Goal: Information Seeking & Learning: Learn about a topic

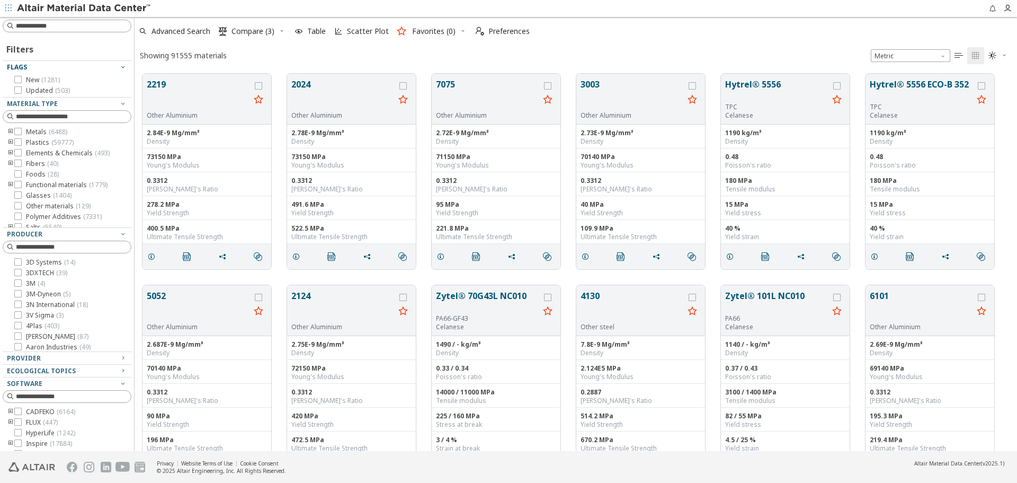
scroll to position [377, 875]
click at [109, 354] on div "Provider" at bounding box center [63, 358] width 112 height 8
click at [103, 371] on input at bounding box center [68, 371] width 127 height 12
type input "*****"
click at [50, 387] on span "MMPDS ( 1226 )" at bounding box center [48, 386] width 44 height 8
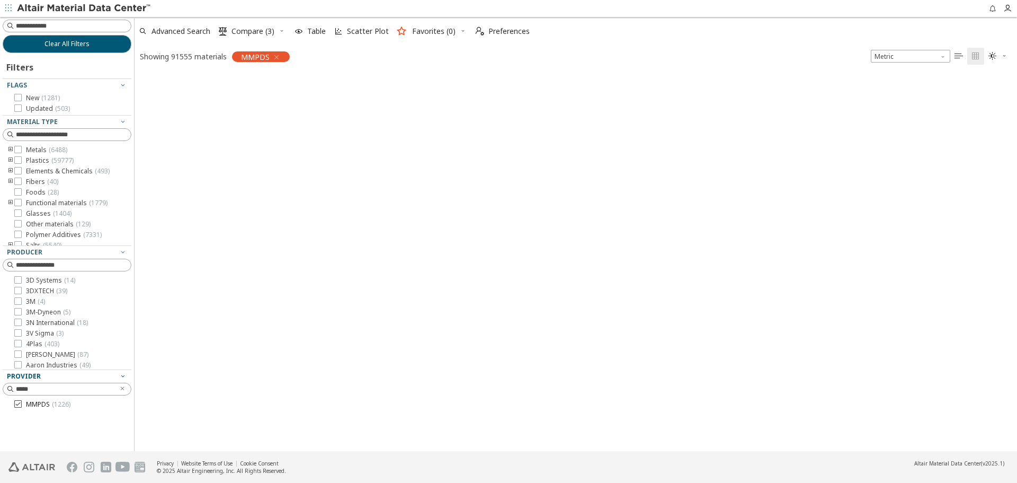
scroll to position [376, 875]
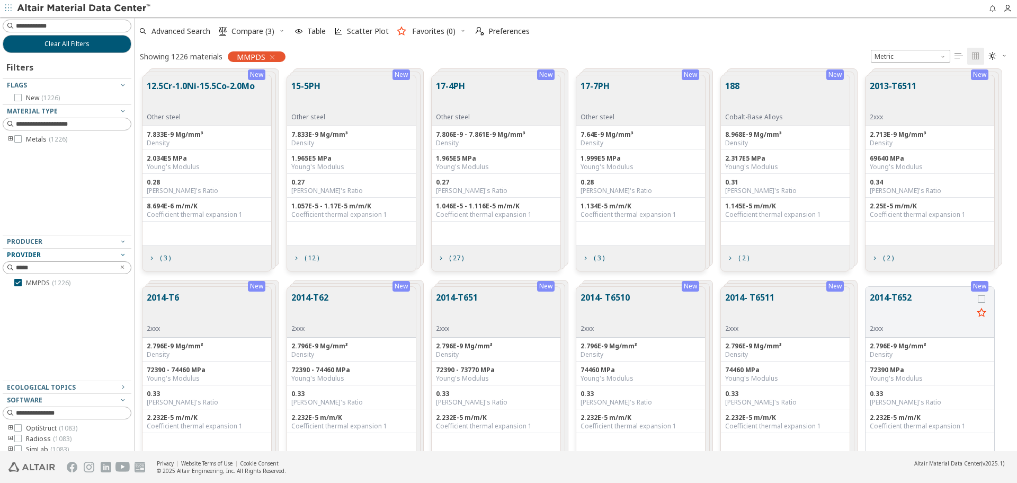
click at [463, 91] on button "17-4PH" at bounding box center [453, 95] width 34 height 33
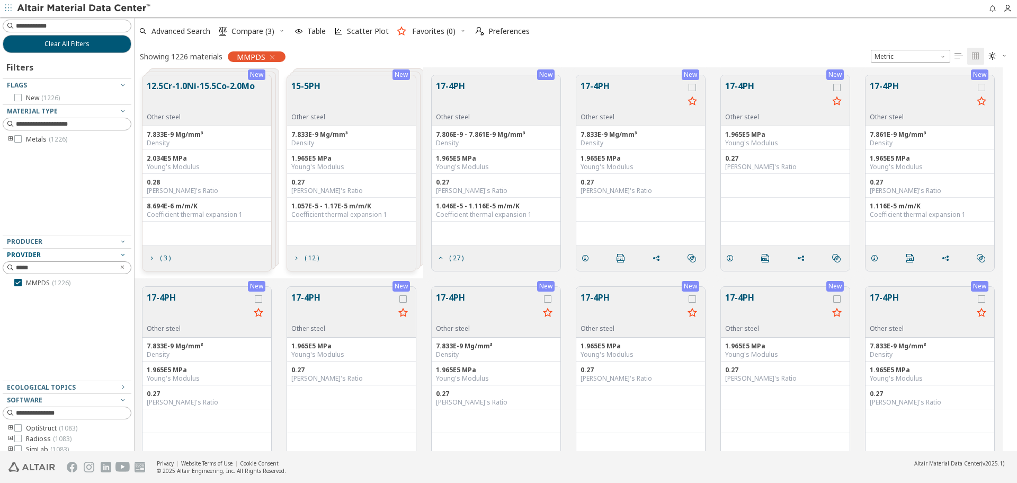
click at [608, 93] on button "17-4PH" at bounding box center [632, 95] width 103 height 33
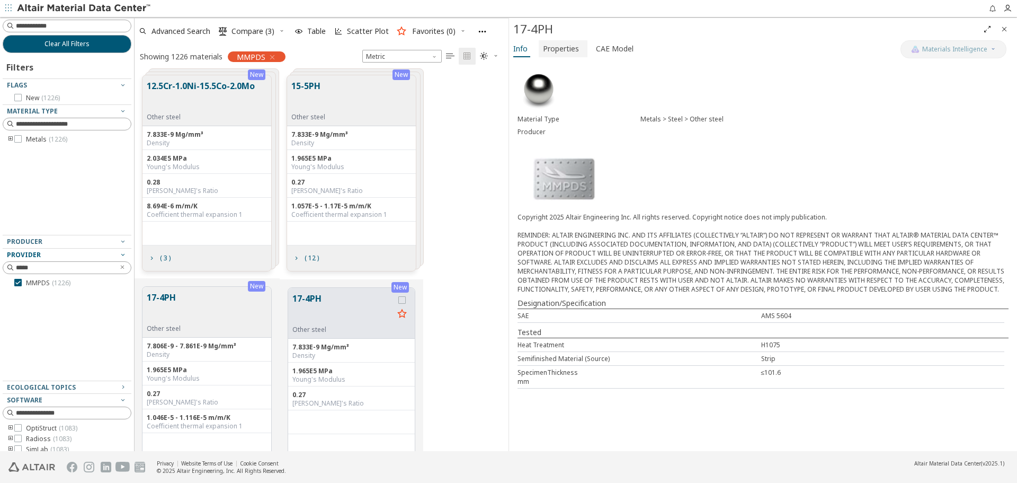
click at [571, 48] on span "Properties" at bounding box center [561, 48] width 36 height 17
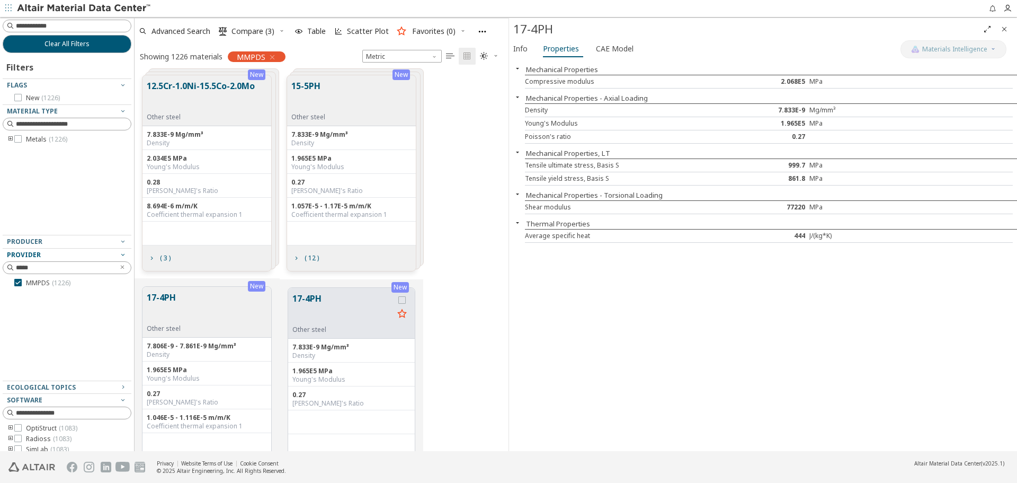
click at [1003, 29] on icon "Close" at bounding box center [1004, 29] width 8 height 8
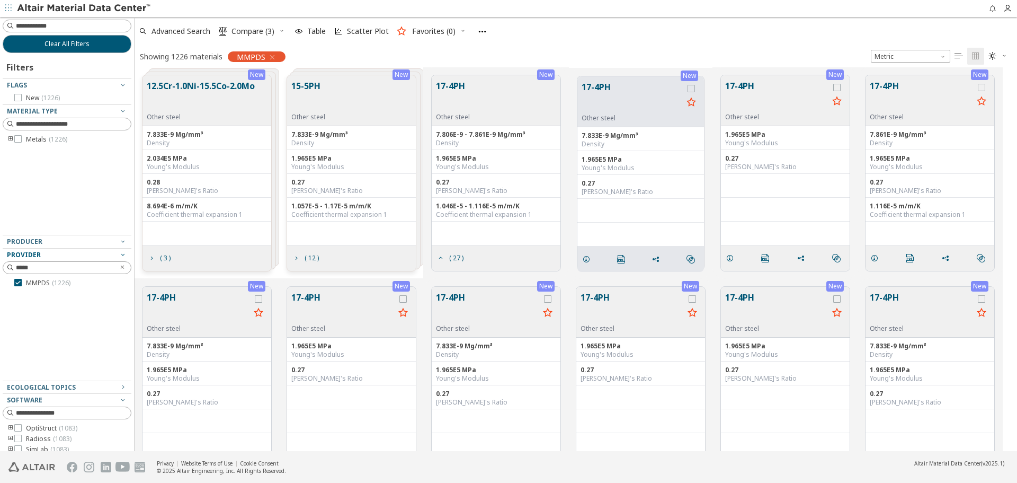
scroll to position [376, 875]
click at [451, 257] on span "( 27 )" at bounding box center [456, 258] width 14 height 6
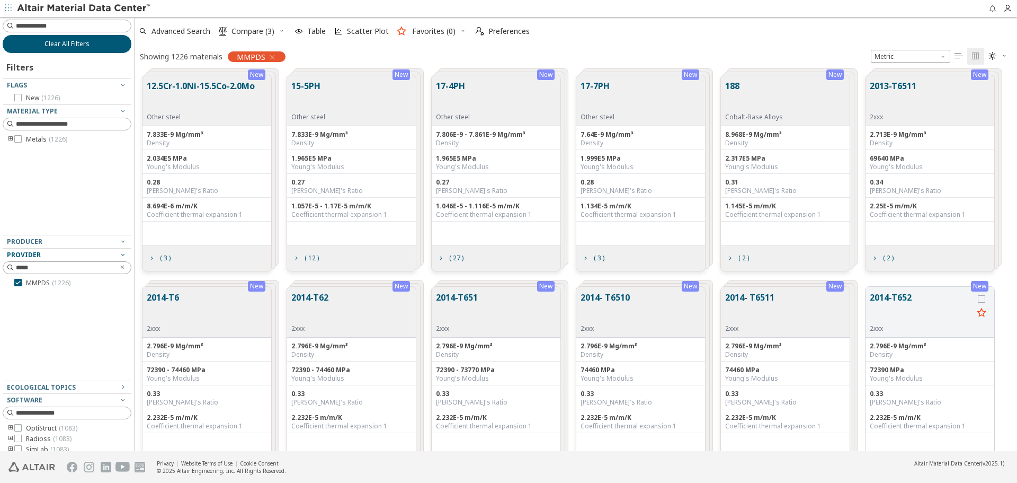
click at [118, 50] on button "Clear All Filters" at bounding box center [67, 44] width 129 height 18
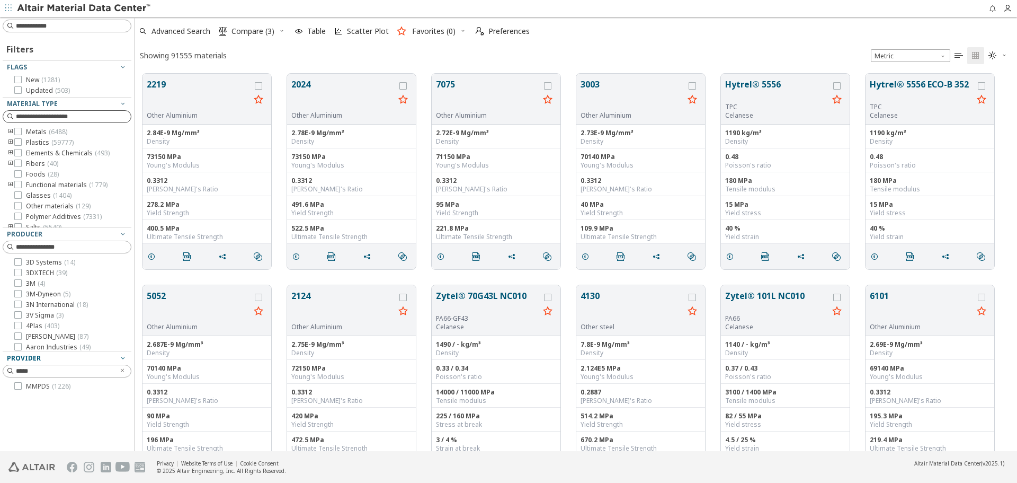
scroll to position [377, 875]
click at [55, 80] on span "( 1281 )" at bounding box center [50, 79] width 19 height 9
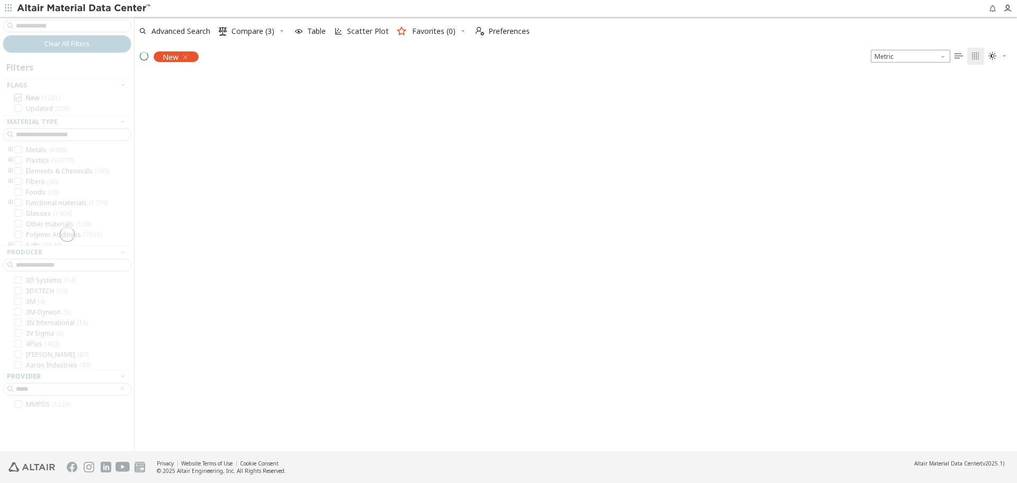
scroll to position [376, 875]
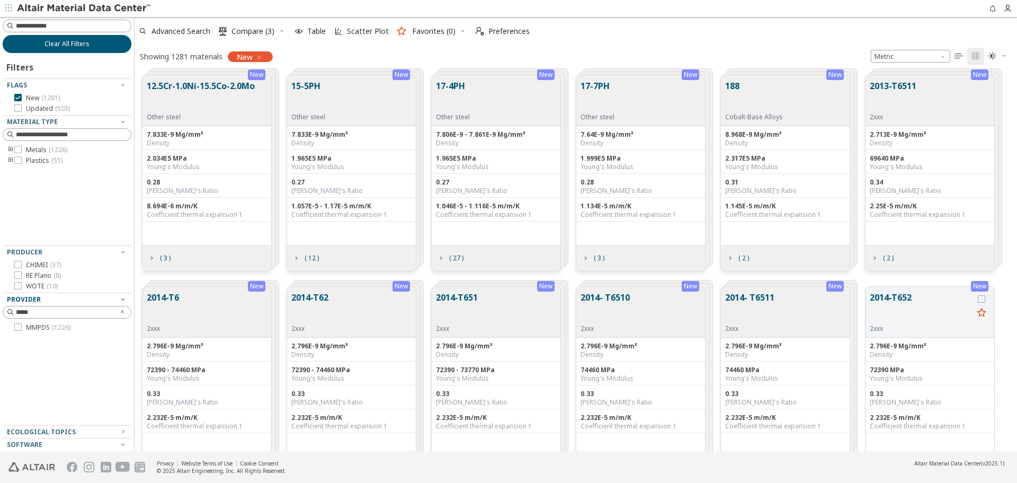
click at [94, 42] on button "Clear All Filters" at bounding box center [67, 44] width 129 height 18
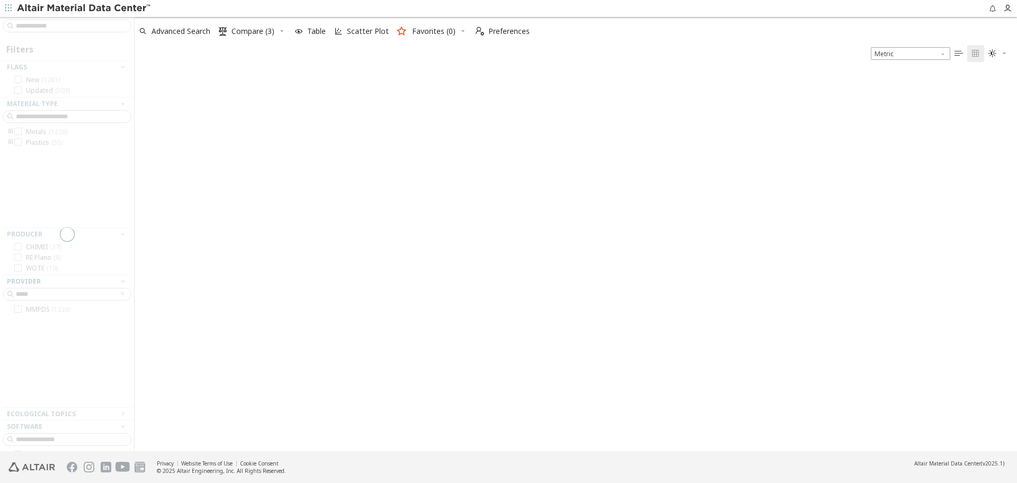
scroll to position [377, 875]
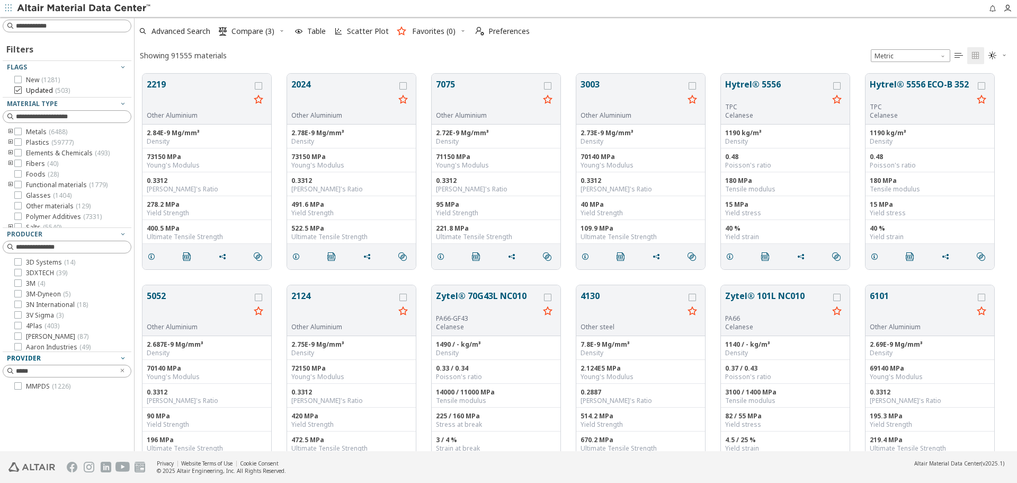
click at [63, 91] on span "( 503 )" at bounding box center [62, 90] width 15 height 9
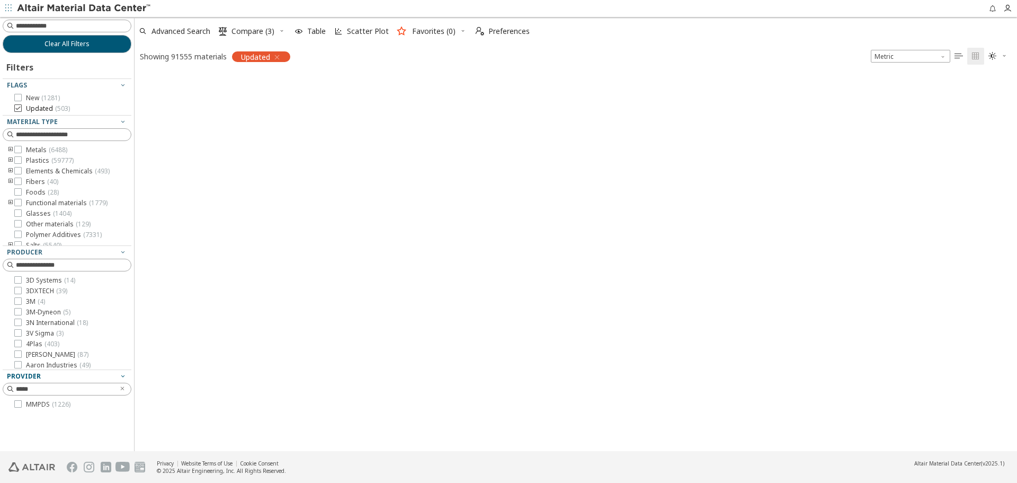
scroll to position [376, 875]
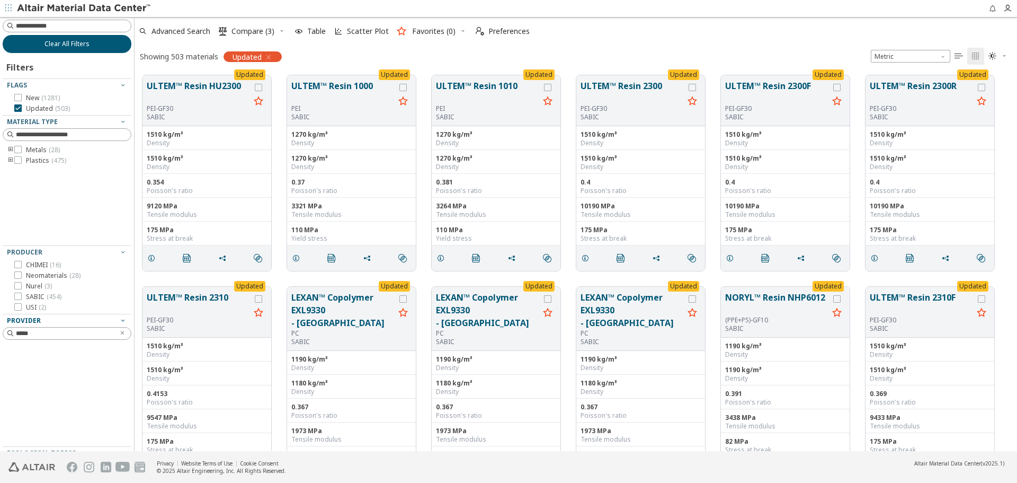
click at [44, 48] on span "Clear All Filters" at bounding box center [66, 44] width 45 height 8
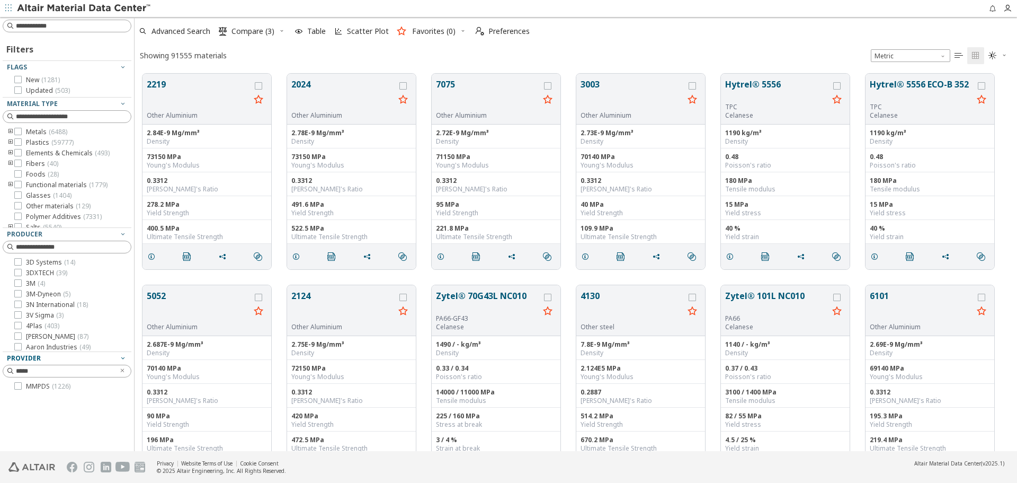
scroll to position [377, 875]
